Goal: Information Seeking & Learning: Learn about a topic

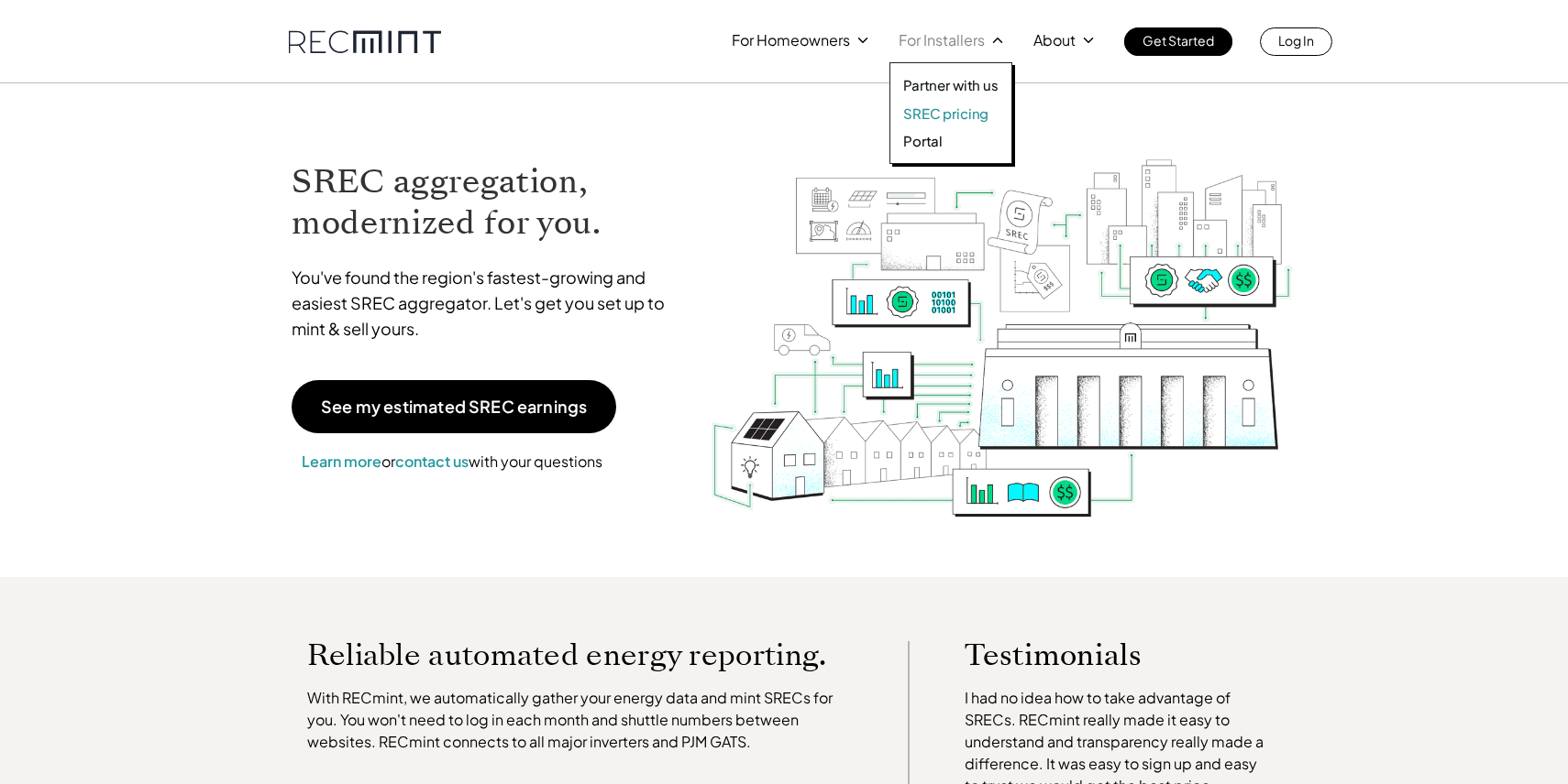
click at [956, 114] on p "SREC pricing" at bounding box center [946, 113] width 85 height 18
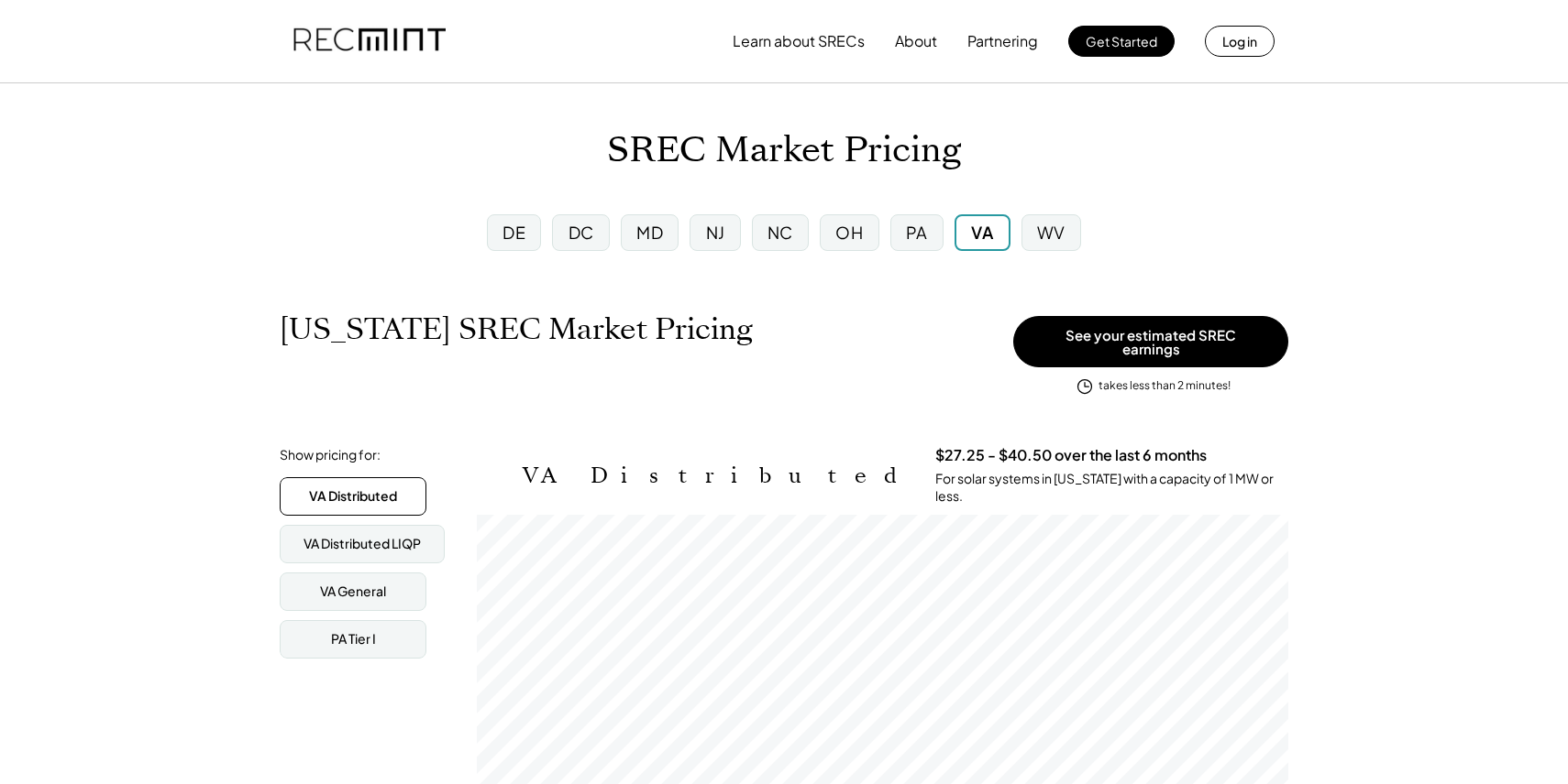
scroll to position [303, 812]
click at [1050, 238] on div "WV" at bounding box center [1050, 232] width 28 height 23
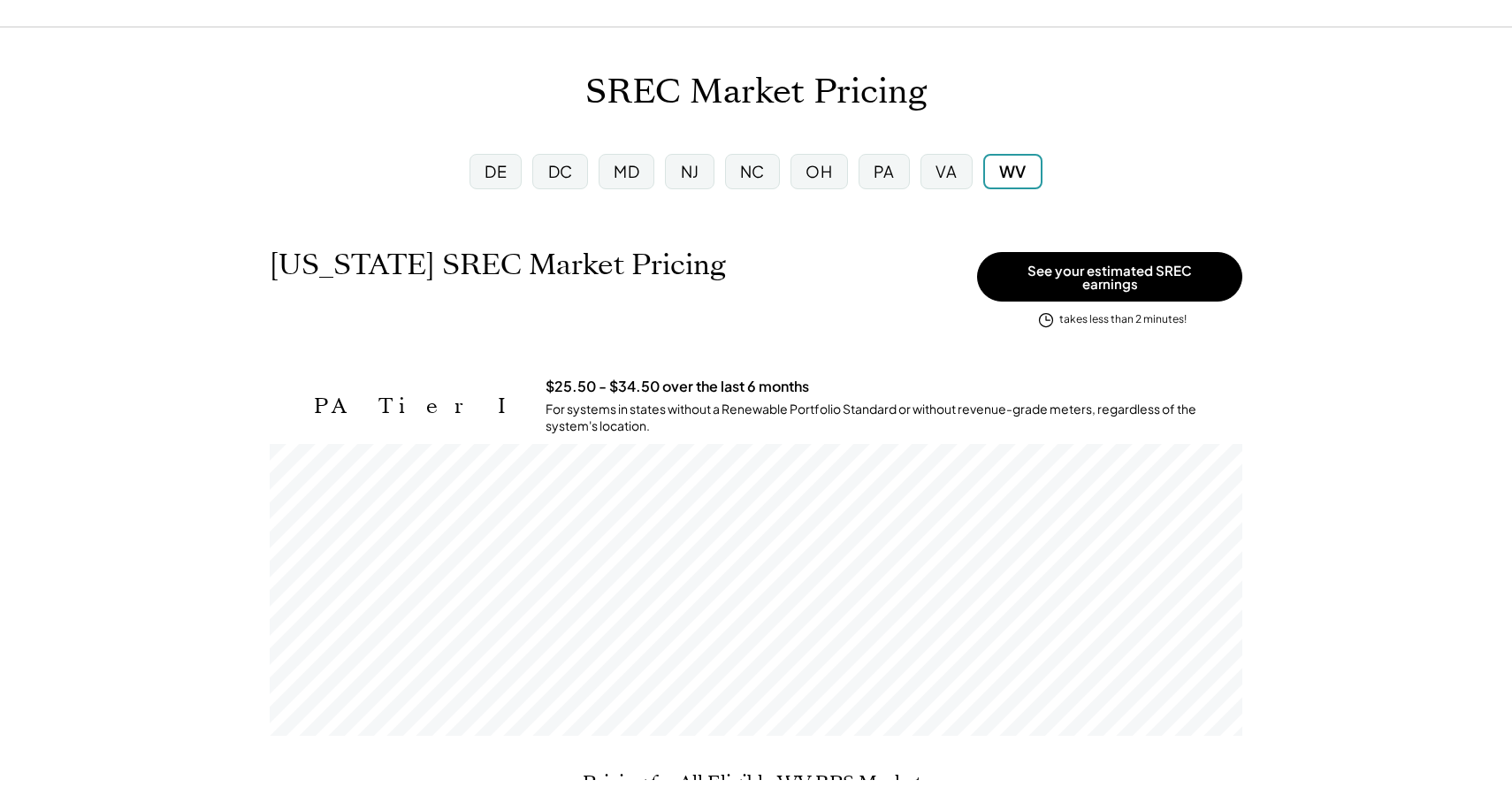
scroll to position [63, 0]
